Goal: Transaction & Acquisition: Purchase product/service

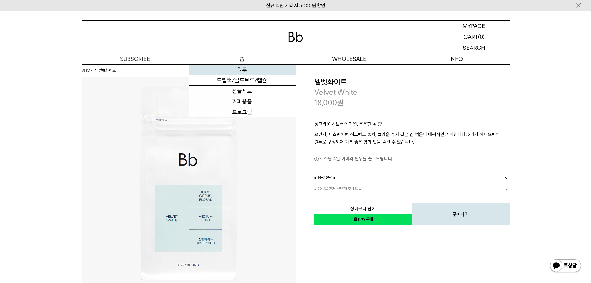
click at [244, 71] on link "원두" at bounding box center [242, 70] width 107 height 11
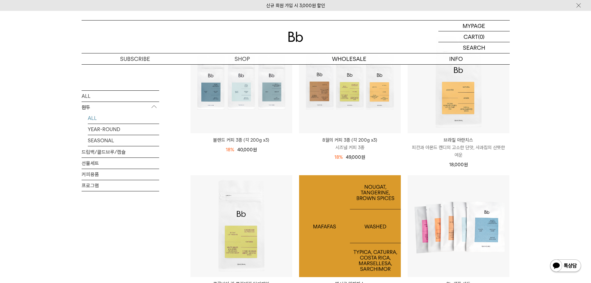
scroll to position [31, 0]
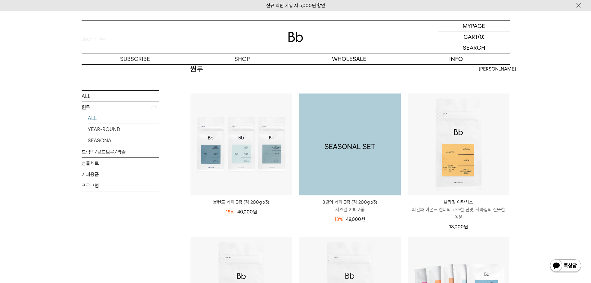
click at [345, 167] on img at bounding box center [350, 144] width 102 height 102
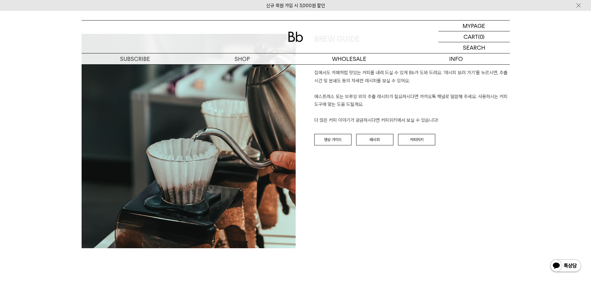
scroll to position [1211, 0]
